Goal: Information Seeking & Learning: Learn about a topic

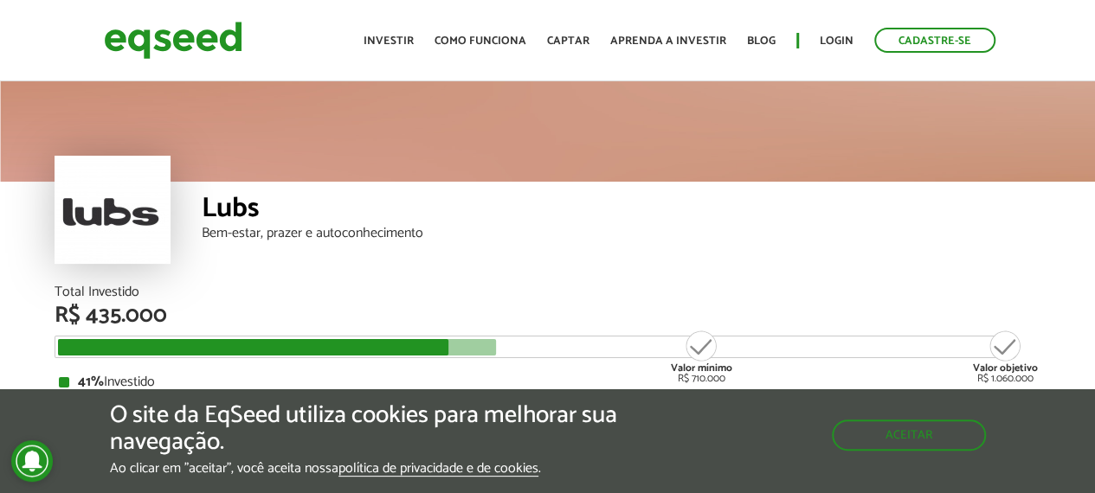
click at [585, 210] on div "Lubs" at bounding box center [621, 211] width 839 height 32
click at [569, 202] on div "Lubs" at bounding box center [621, 211] width 839 height 32
click at [591, 206] on div "Lubs" at bounding box center [621, 211] width 839 height 32
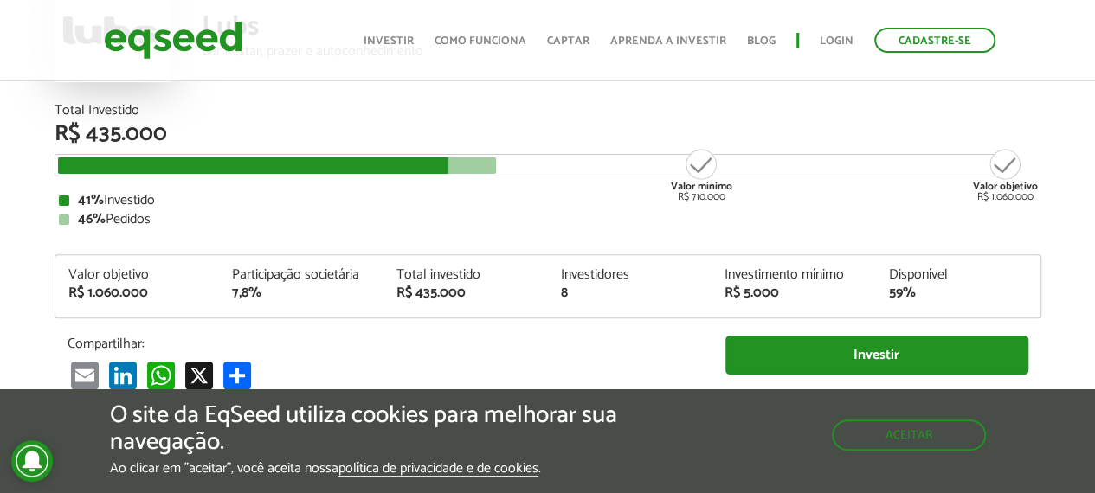
scroll to position [260, 0]
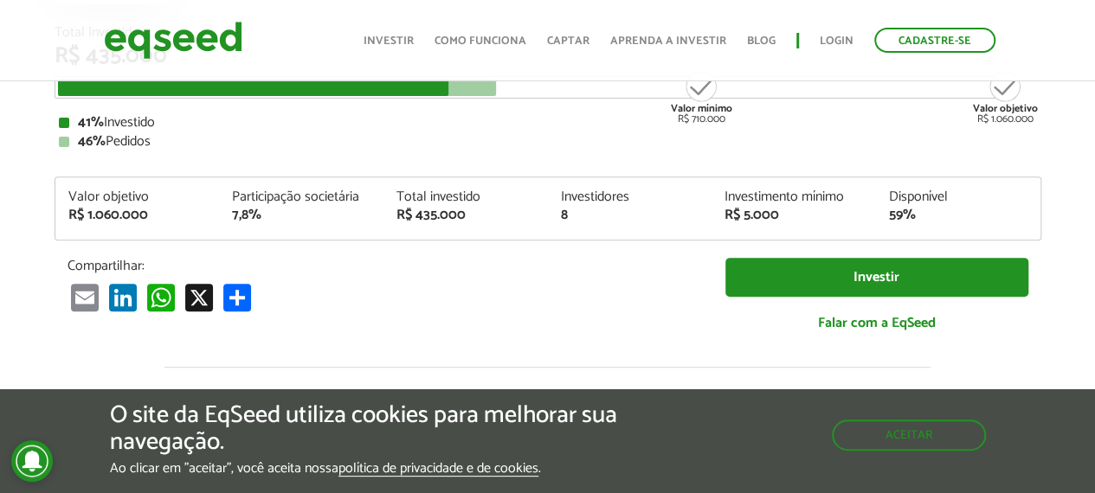
click at [591, 204] on div "Investidores" at bounding box center [629, 197] width 138 height 14
click at [552, 144] on div "46% Pedidos" at bounding box center [548, 142] width 978 height 14
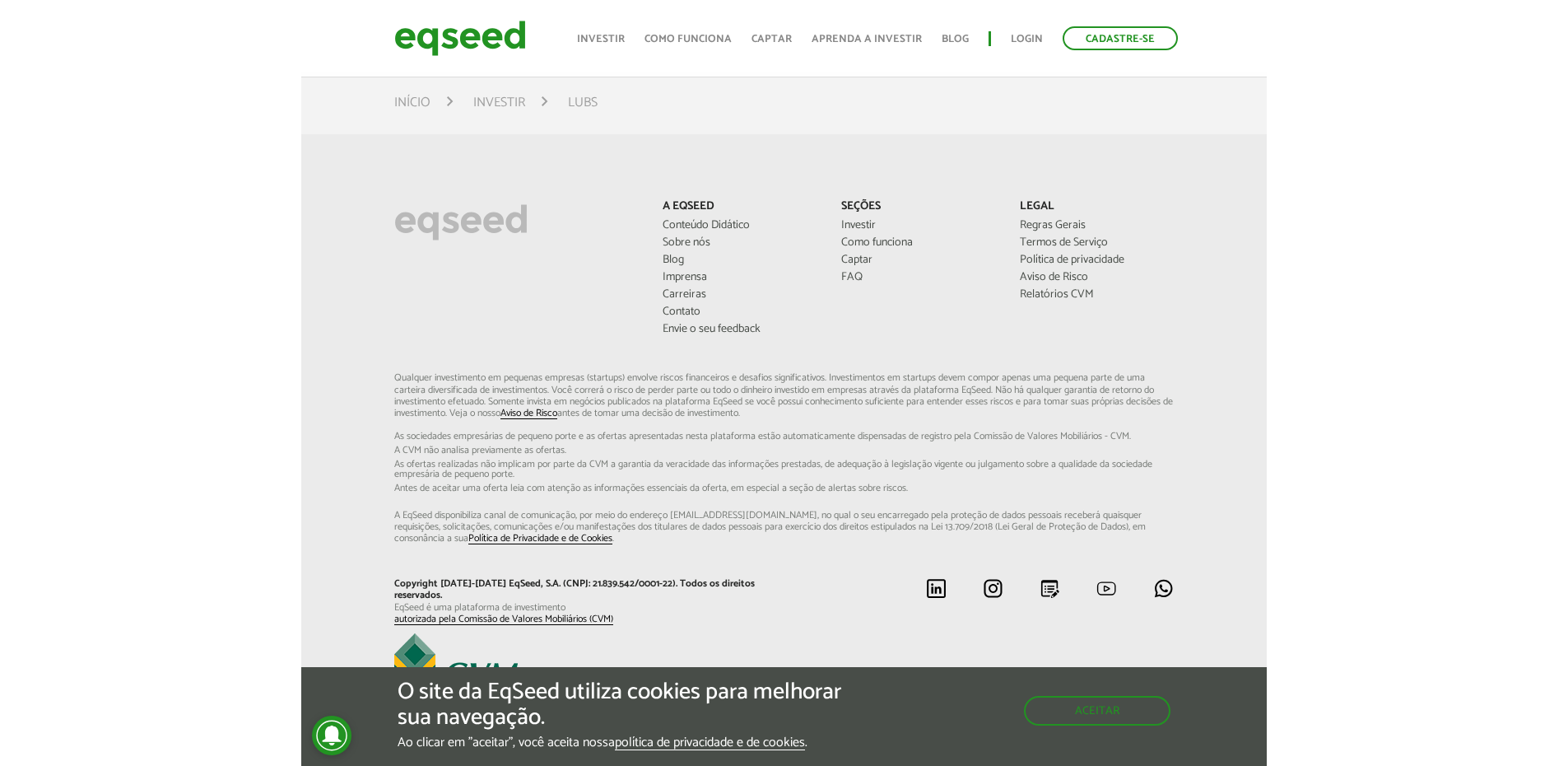
scroll to position [1075, 0]
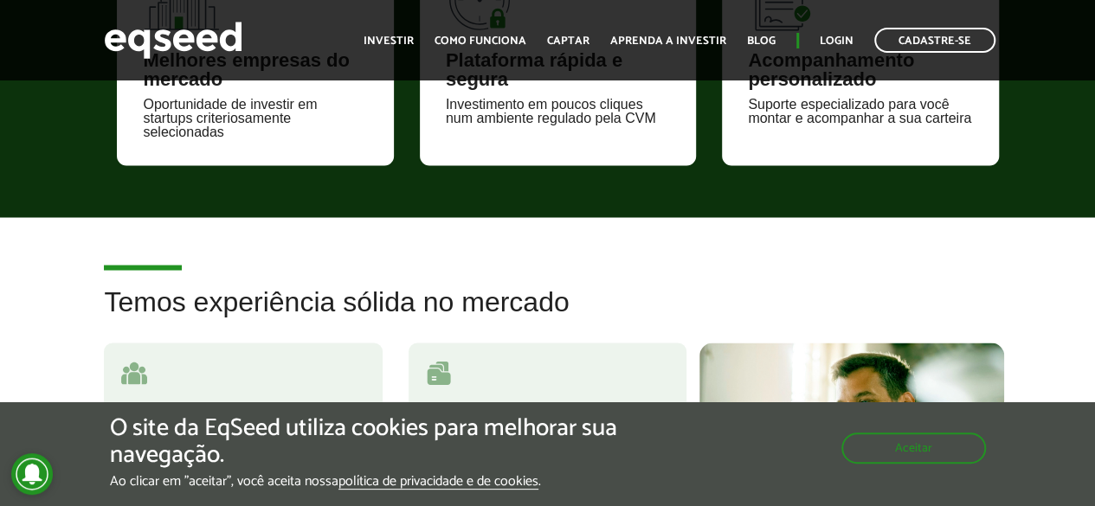
scroll to position [1644, 0]
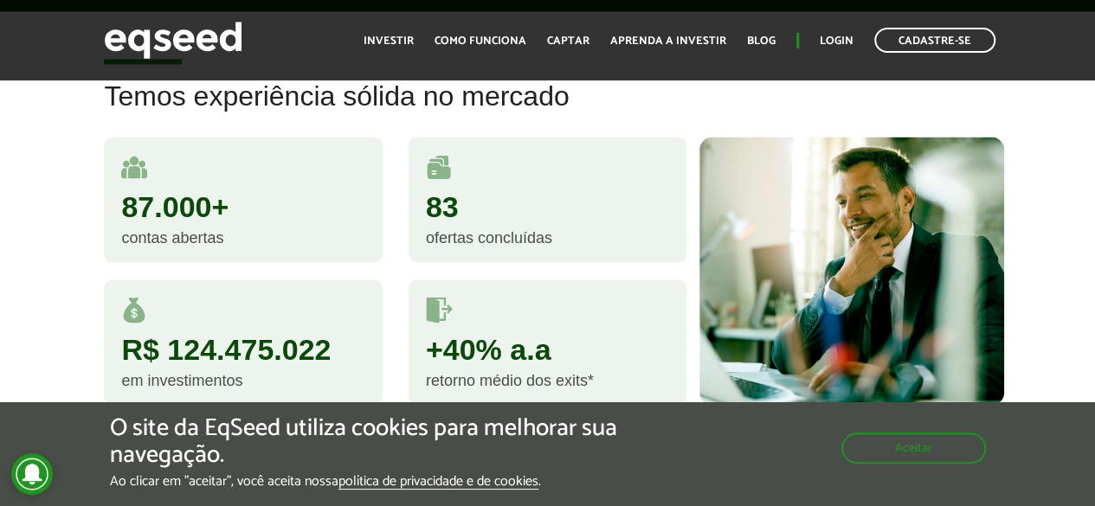
click at [550, 153] on div "83 ofertas concluídas" at bounding box center [547, 200] width 278 height 125
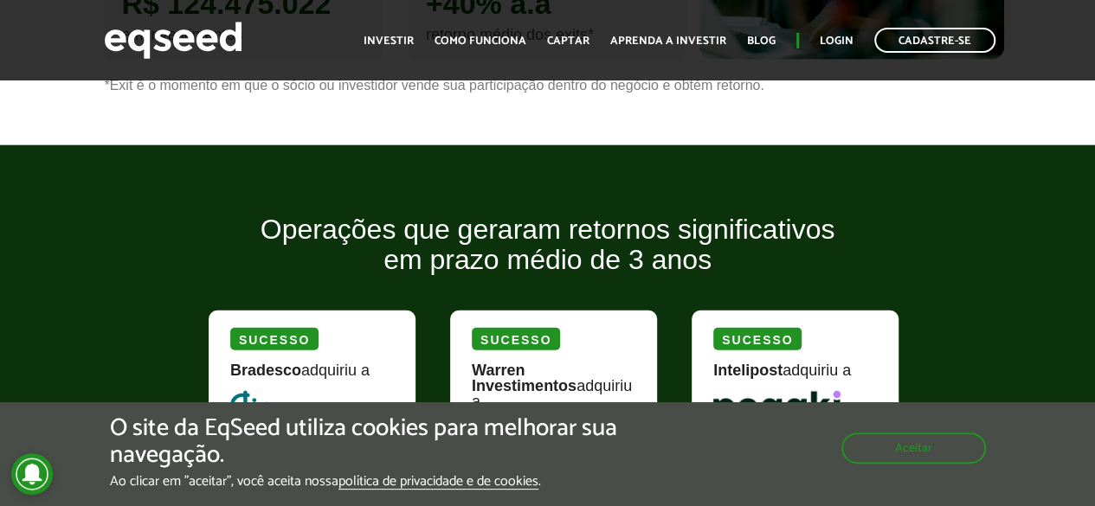
click at [553, 147] on article "Operações que geraram retornos significativos em prazo médio de 3 anos Sucesso …" at bounding box center [547, 492] width 1095 height 695
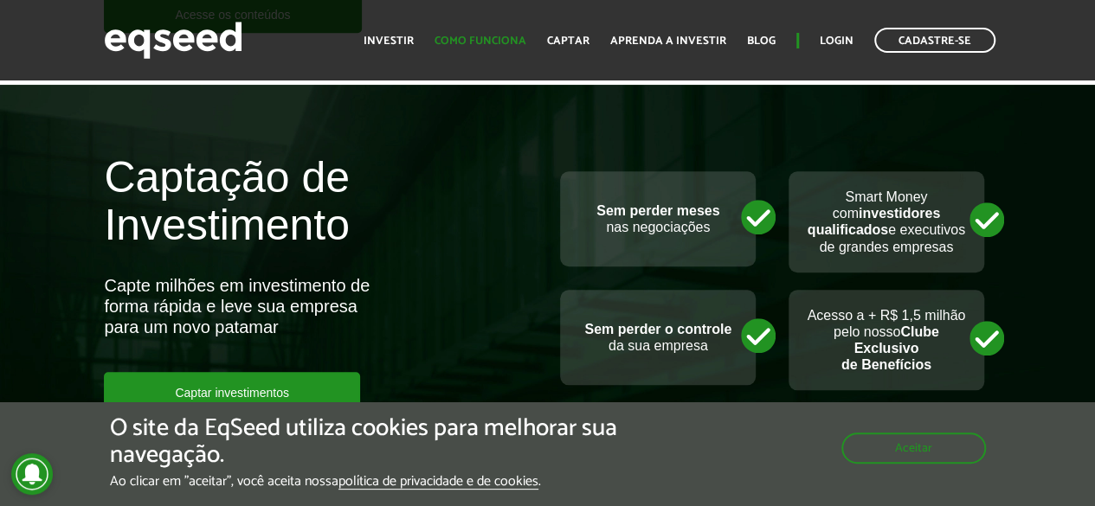
scroll to position [4240, 0]
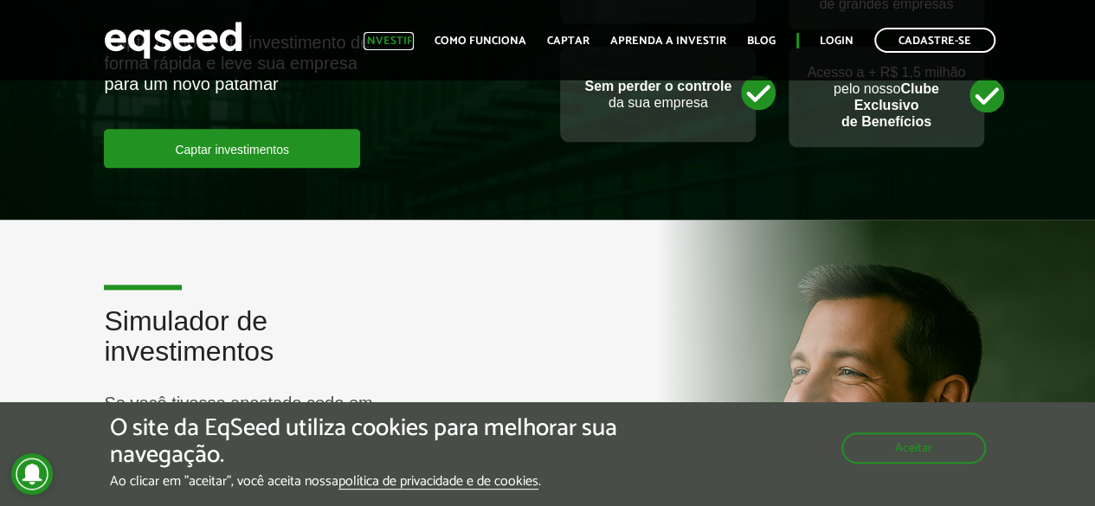
click at [408, 39] on link "Investir" at bounding box center [388, 40] width 50 height 11
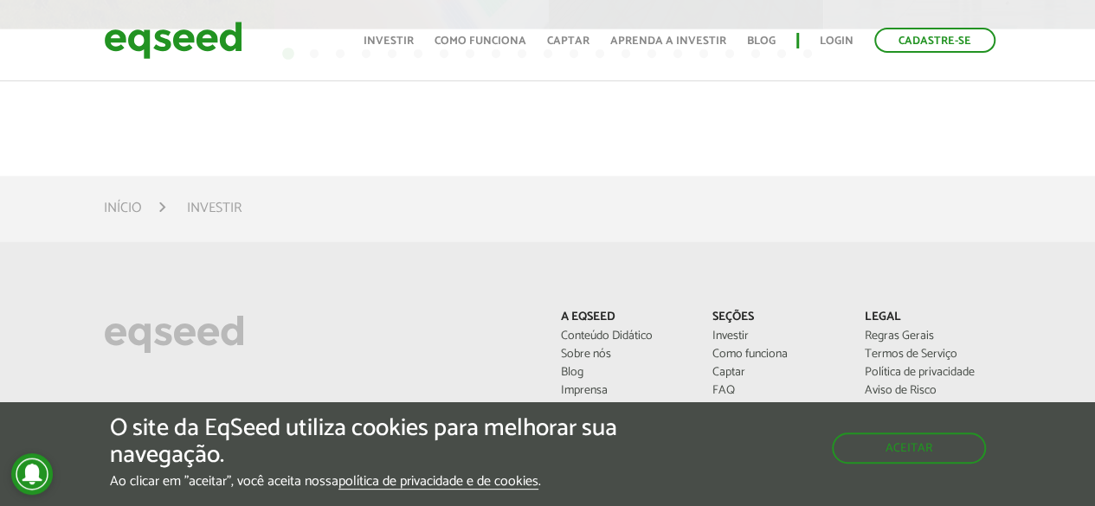
scroll to position [692, 0]
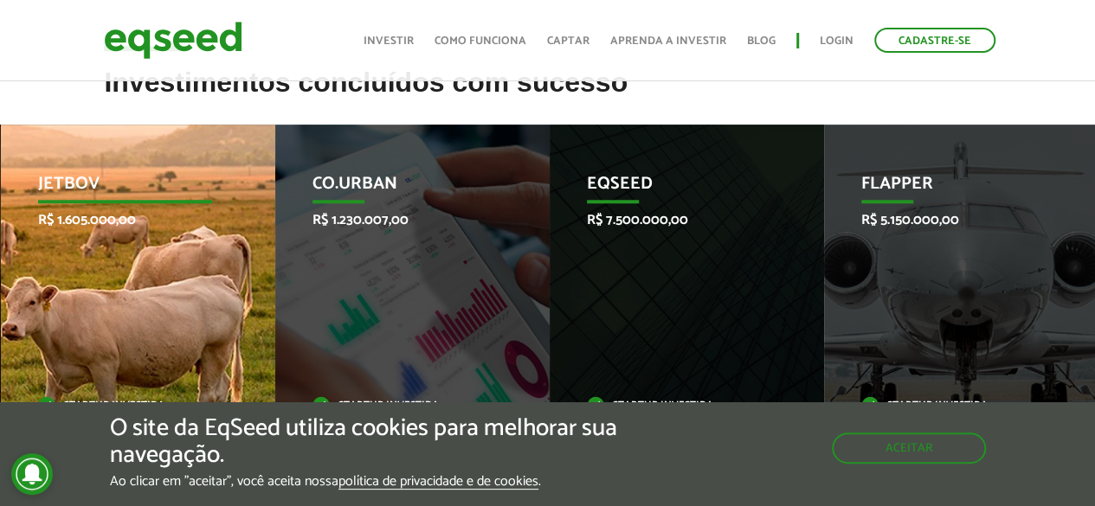
click at [211, 170] on div "JetBov R$ 1.605.000,00 Startup investida" at bounding box center [125, 293] width 248 height 337
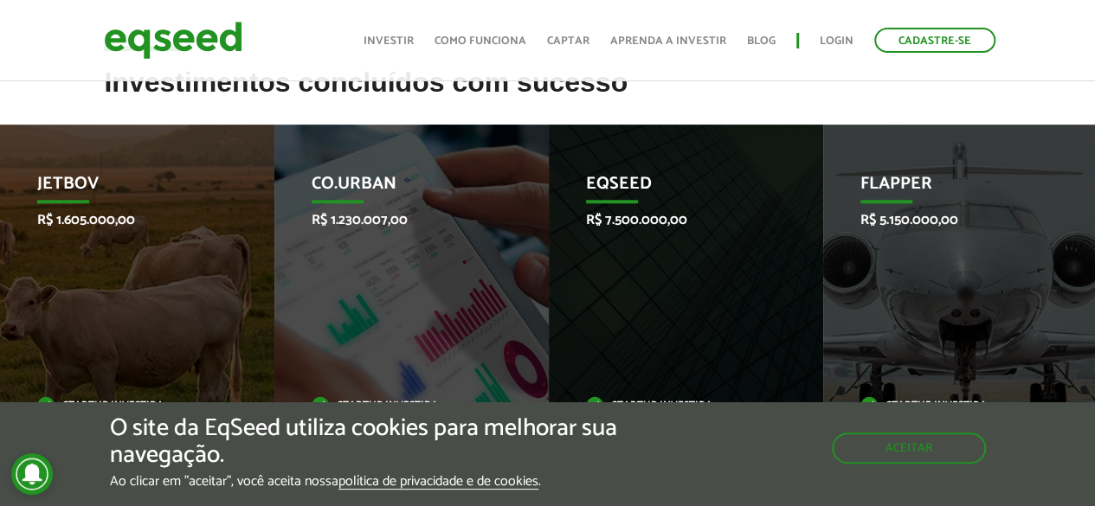
click at [571, 94] on h2 "Investimentos concluídos com sucesso" at bounding box center [547, 95] width 886 height 56
click at [571, 101] on h2 "Investimentos concluídos com sucesso" at bounding box center [547, 95] width 886 height 56
click at [576, 106] on h2 "Investimentos concluídos com sucesso" at bounding box center [547, 95] width 886 height 56
